Goal: Information Seeking & Learning: Learn about a topic

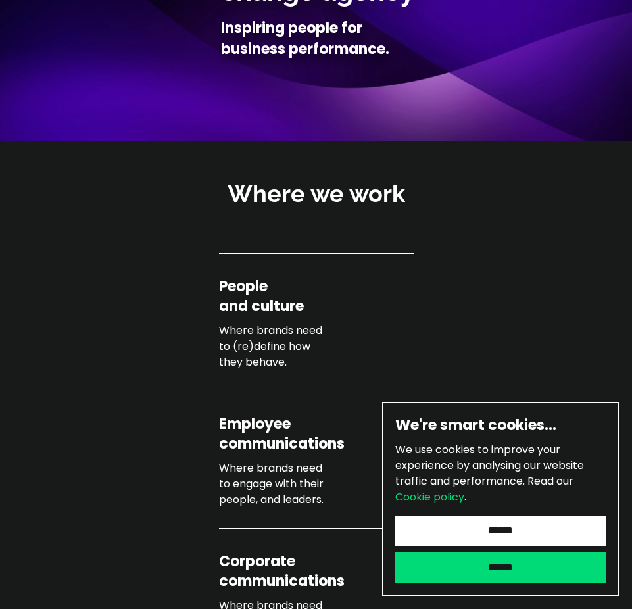
scroll to position [188, 0]
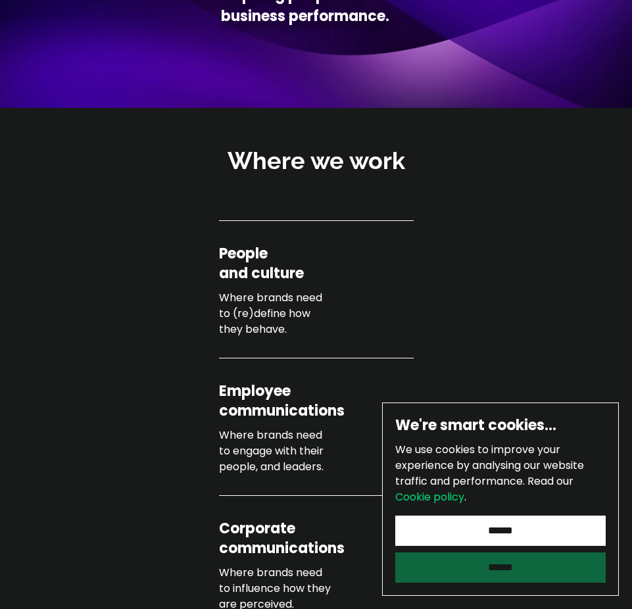
click at [504, 565] on input "******" at bounding box center [500, 568] width 211 height 30
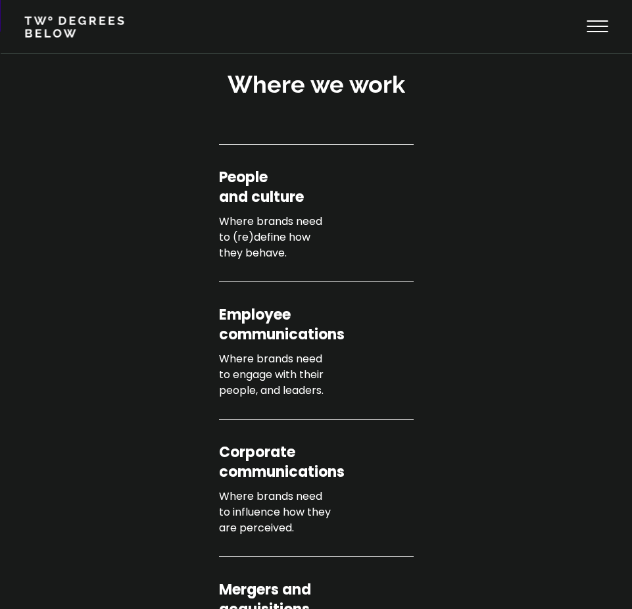
scroll to position [0, 0]
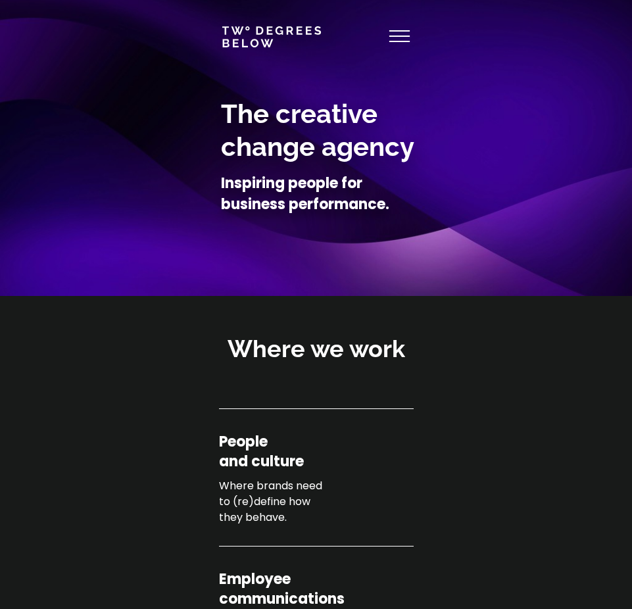
click at [395, 33] on icon at bounding box center [400, 37] width 21 height 32
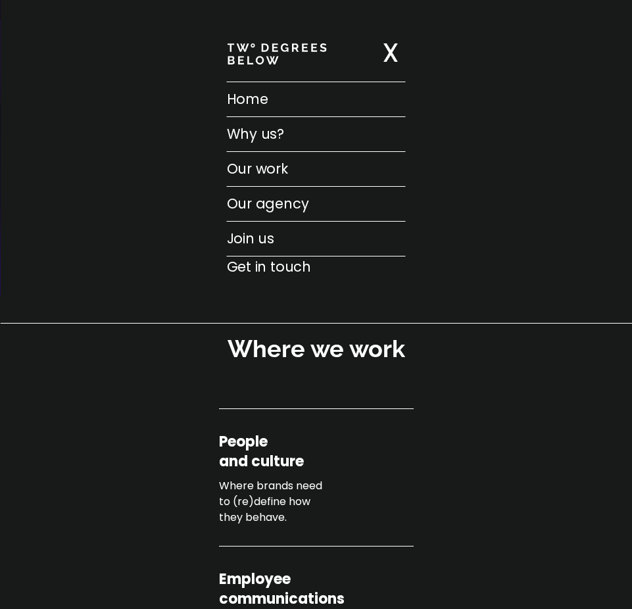
click at [268, 170] on p "Our work" at bounding box center [316, 169] width 179 height 21
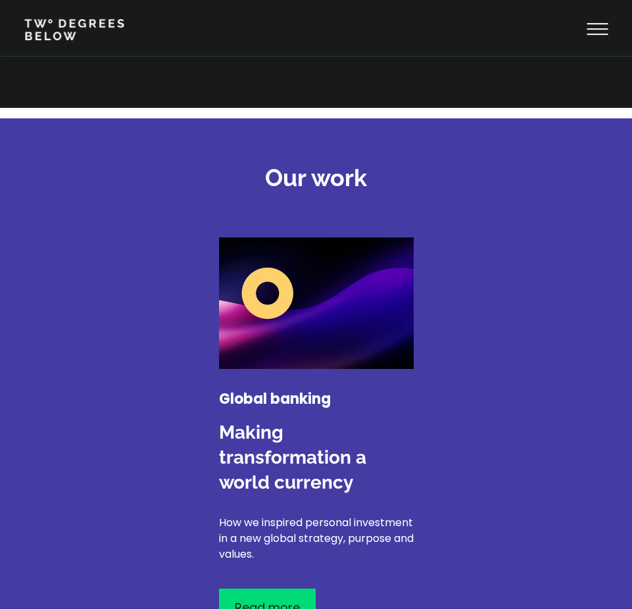
scroll to position [1644, 0]
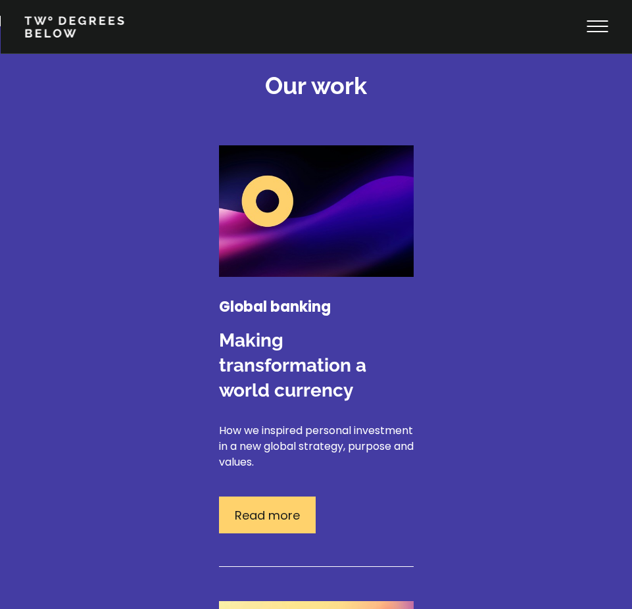
click at [284, 507] on p "Read more" at bounding box center [267, 516] width 65 height 18
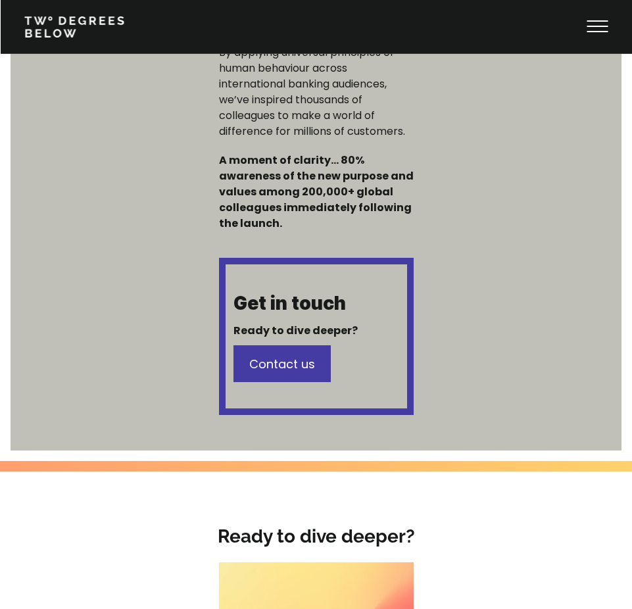
scroll to position [1644, 0]
